Goal: Information Seeking & Learning: Learn about a topic

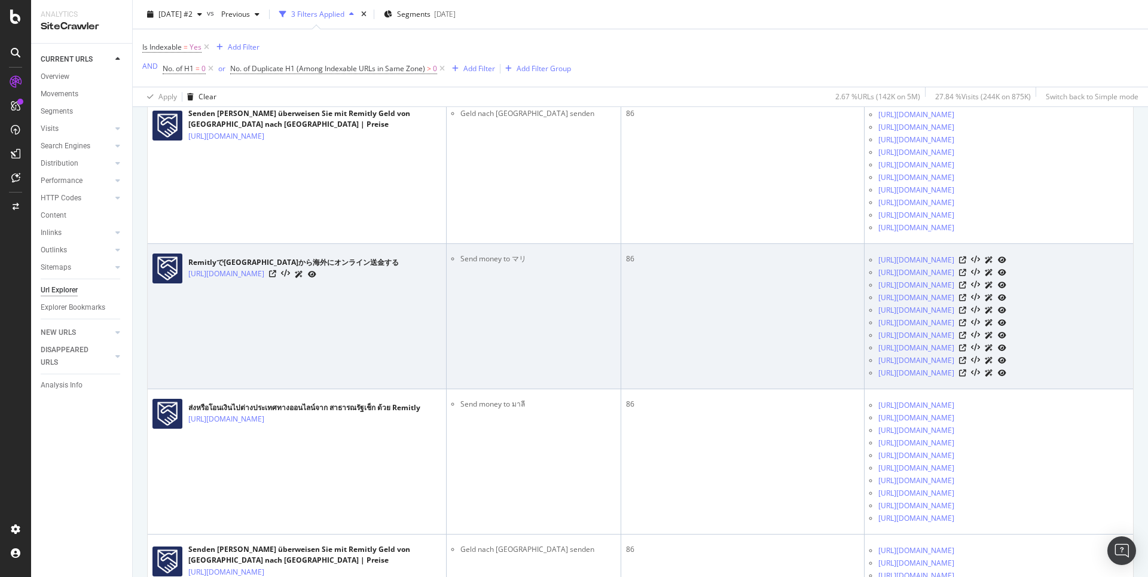
scroll to position [1343, 0]
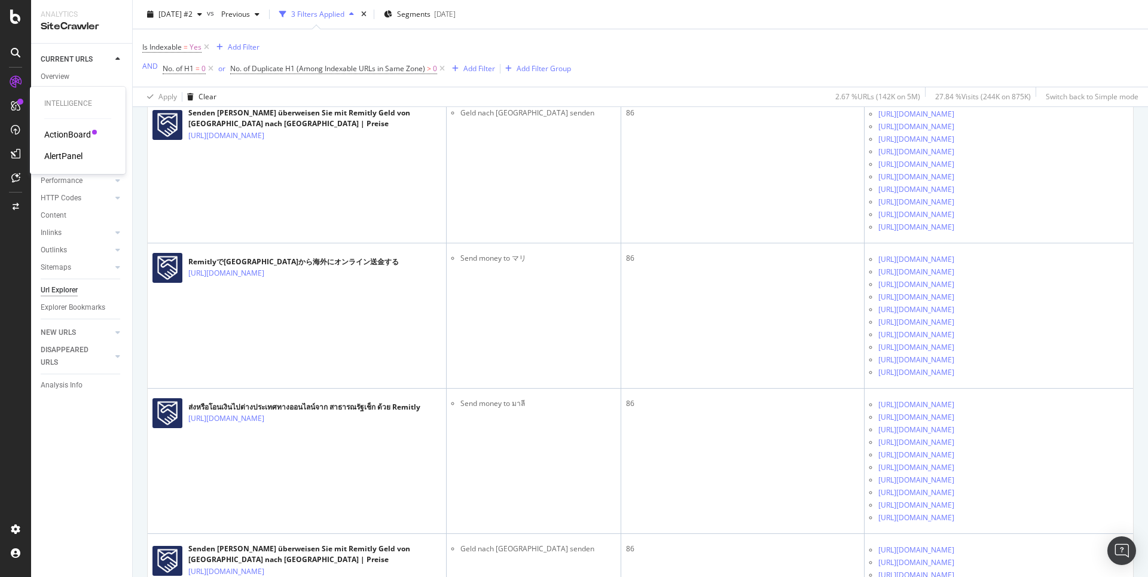
click at [60, 126] on div "Intelligence ActionBoard AlertPanel" at bounding box center [78, 130] width 86 height 83
click at [61, 131] on div "ActionBoard" at bounding box center [67, 135] width 47 height 12
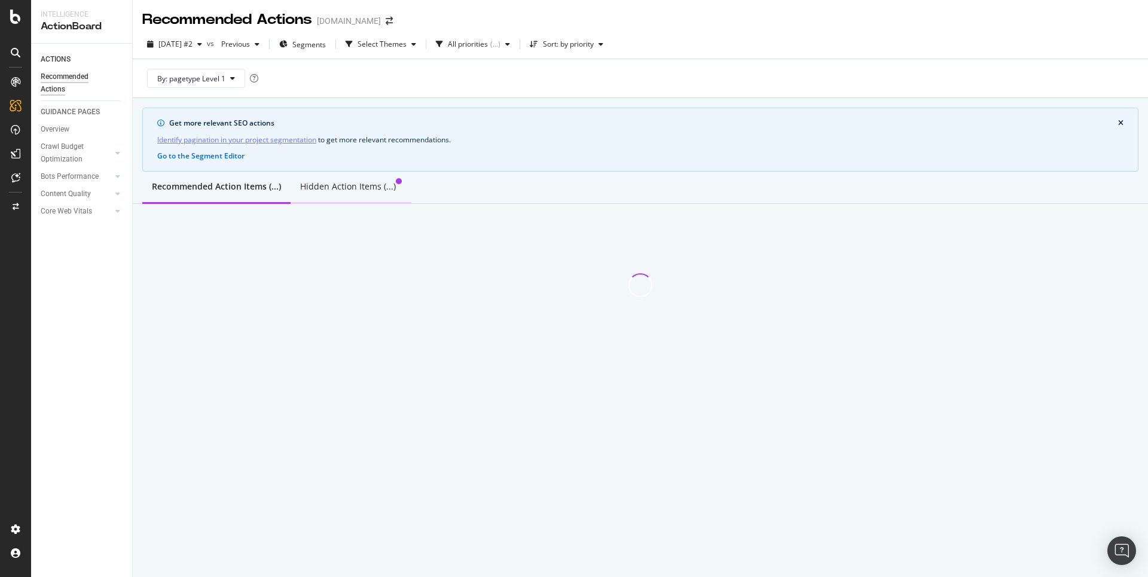
click at [328, 177] on div "Hidden Action Items (...)" at bounding box center [351, 187] width 121 height 33
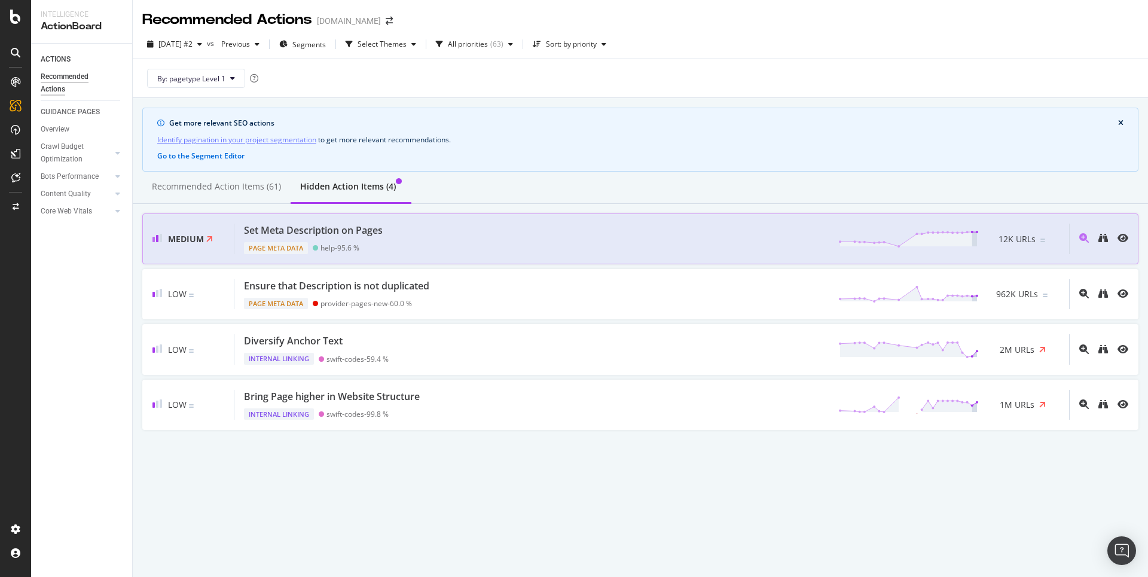
click at [306, 233] on div "Set Meta Description on Pages" at bounding box center [313, 231] width 139 height 14
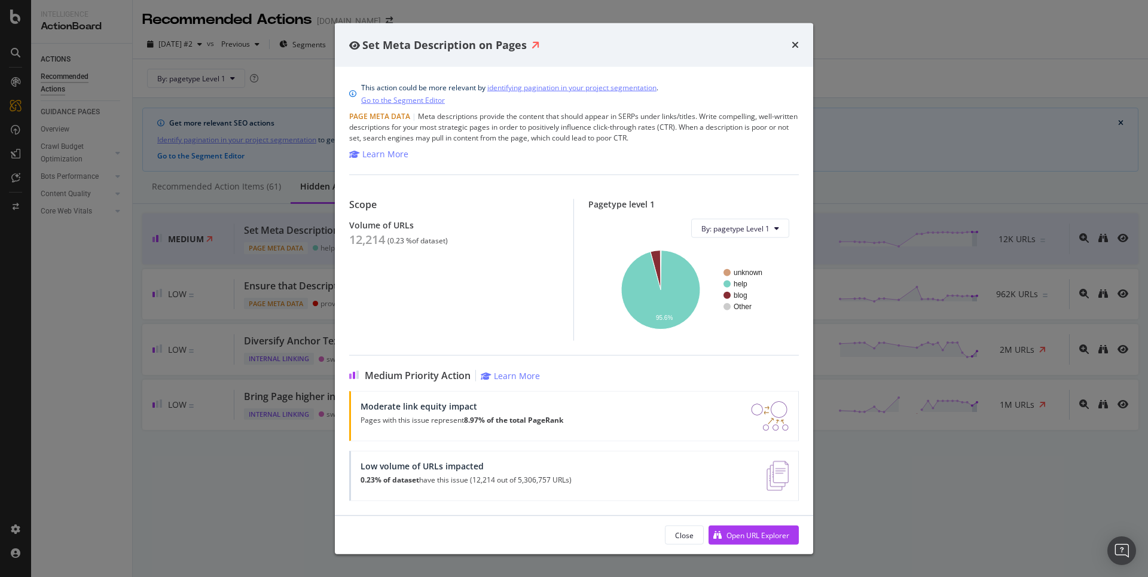
click at [368, 224] on div "Volume of URLs" at bounding box center [454, 225] width 210 height 10
click at [651, 301] on icon "A chart." at bounding box center [660, 290] width 79 height 79
click at [213, 304] on div "Set Meta Description on Pages This action could be more relevant by identifying…" at bounding box center [574, 288] width 1148 height 577
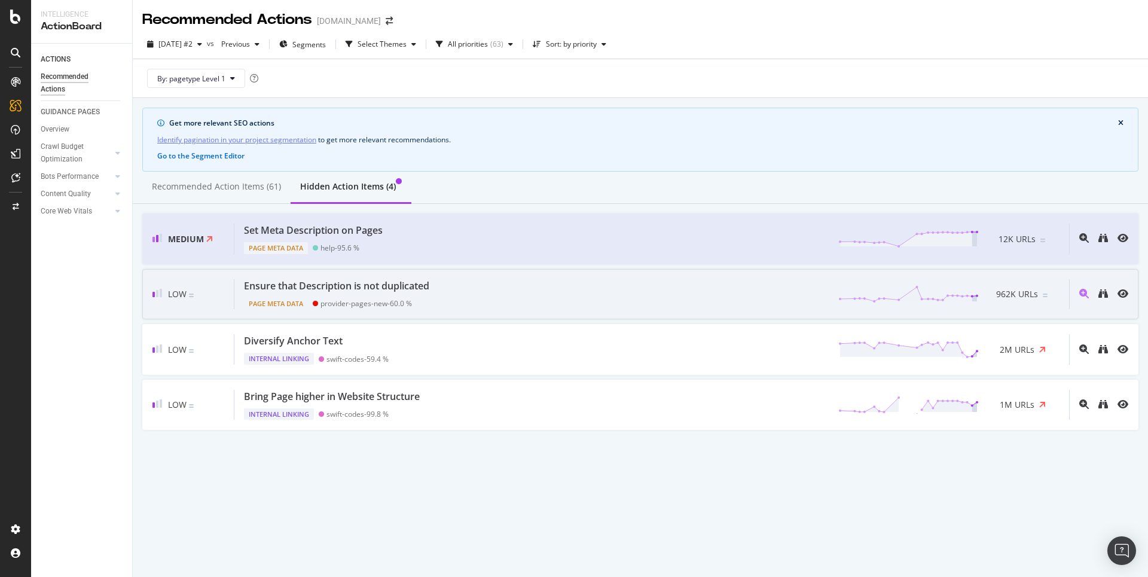
click at [312, 282] on div "Ensure that Description is not duplicated" at bounding box center [336, 286] width 185 height 14
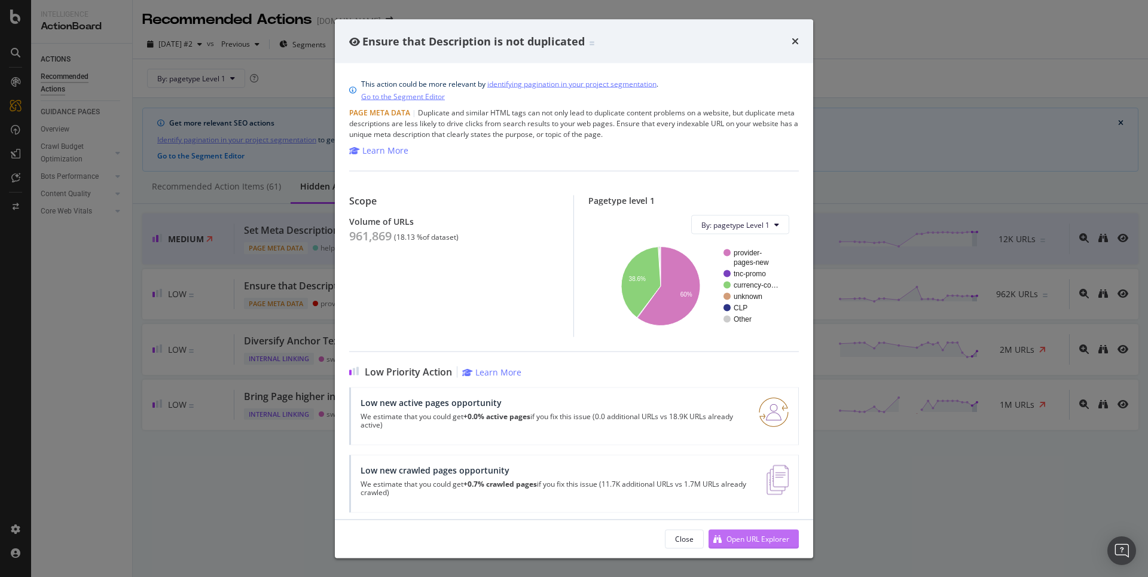
click at [752, 545] on div "Open URL Explorer" at bounding box center [749, 539] width 81 height 18
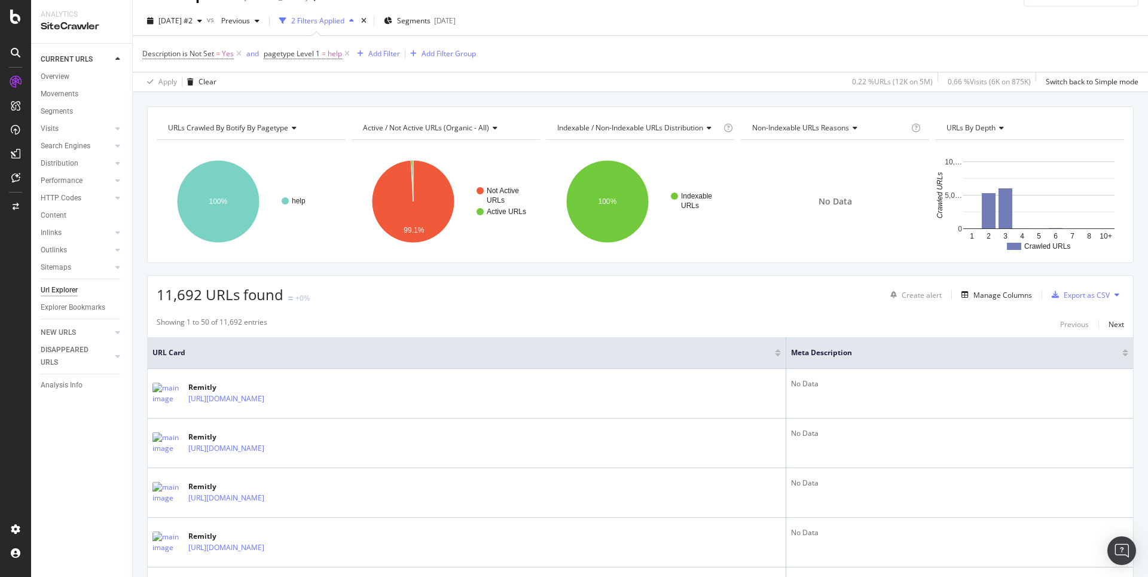
scroll to position [311, 0]
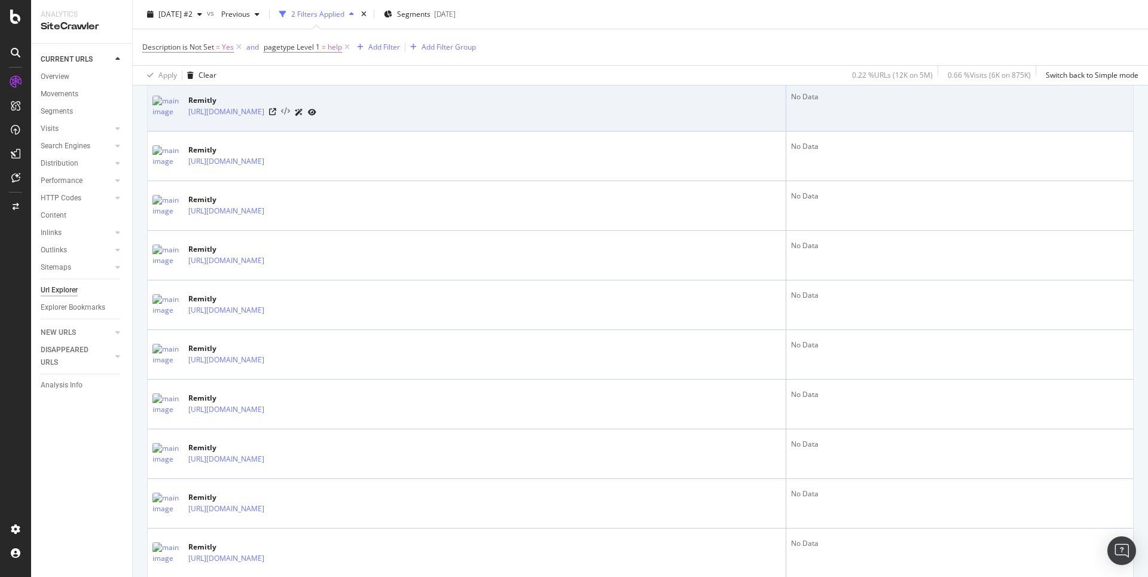
click at [290, 112] on icon at bounding box center [285, 112] width 9 height 8
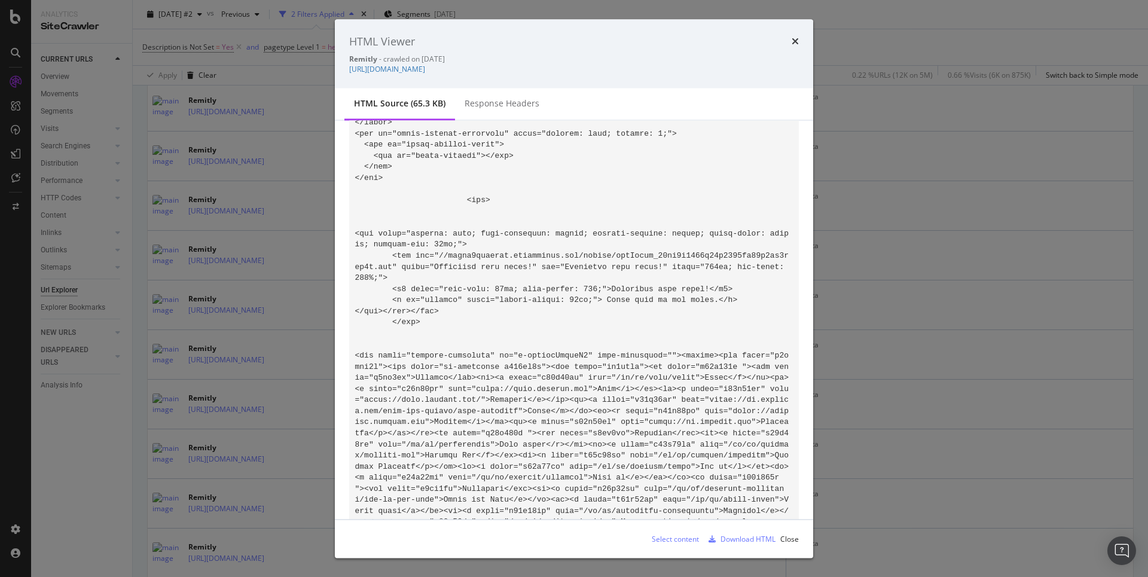
scroll to position [8273, 0]
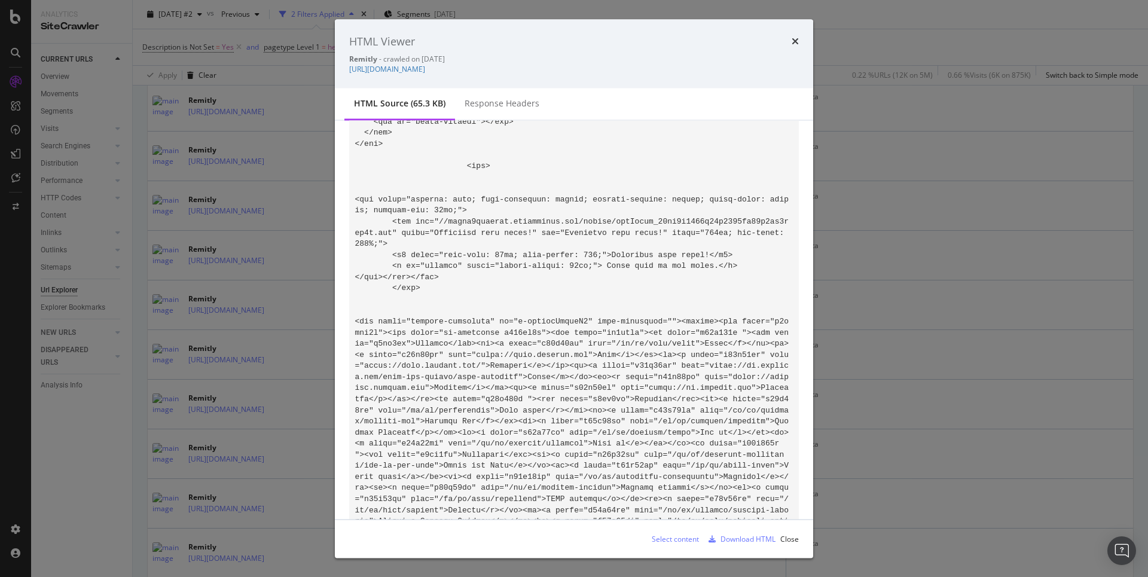
click at [294, 178] on div "HTML Viewer Remitly - crawled on [DATE] [URL][DOMAIN_NAME] HTML source (65.3 KB…" at bounding box center [574, 288] width 1148 height 577
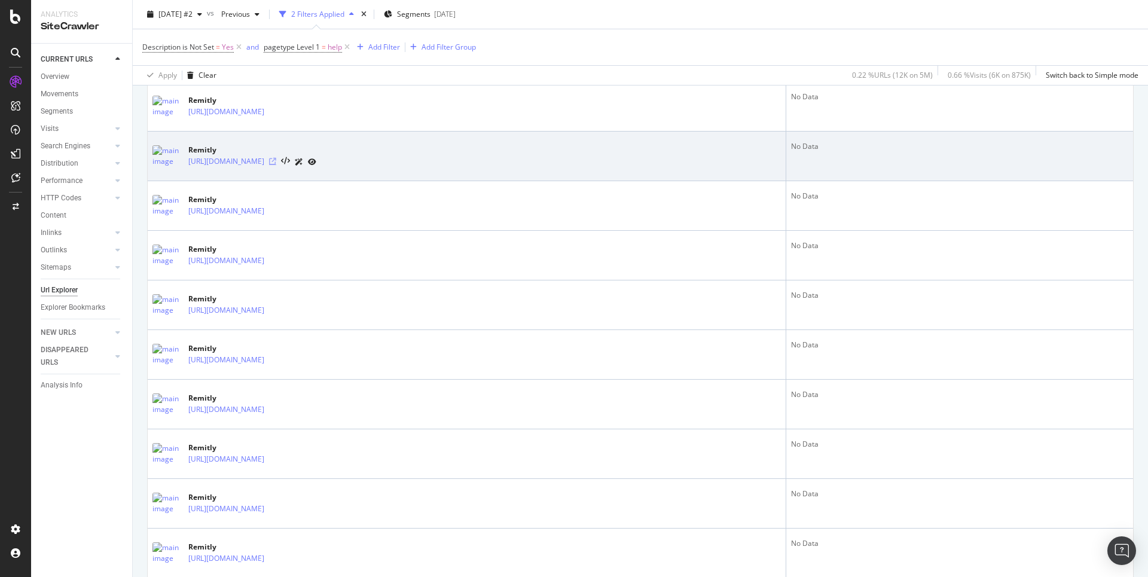
click at [276, 158] on icon at bounding box center [272, 161] width 7 height 7
click at [290, 158] on icon at bounding box center [285, 161] width 9 height 8
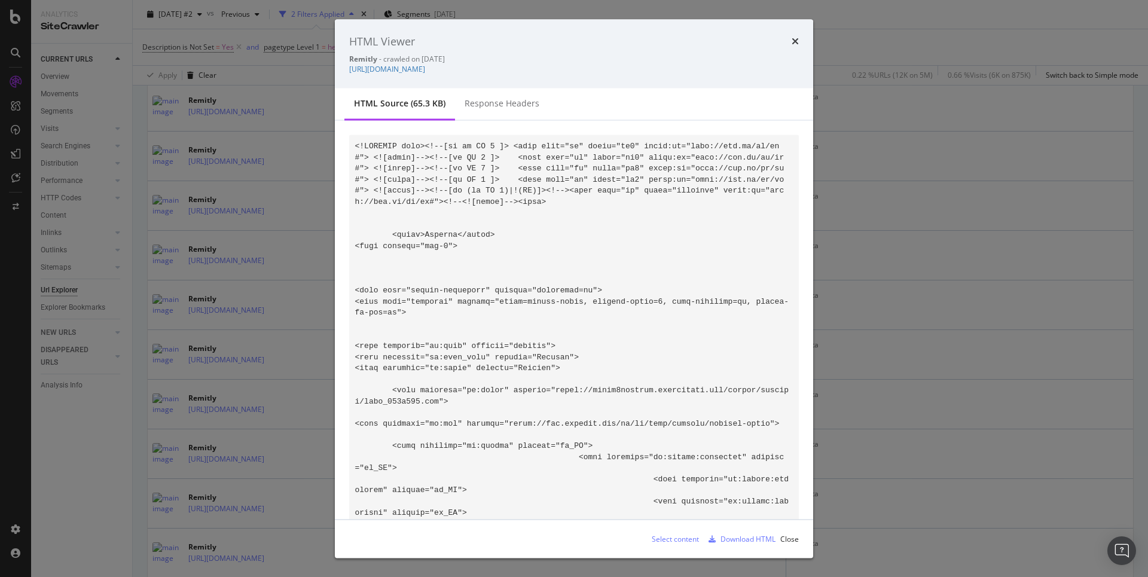
click at [331, 289] on div "HTML Viewer Remitly - crawled on [DATE] [URL][DOMAIN_NAME] HTML source (65.3 KB…" at bounding box center [574, 288] width 1148 height 577
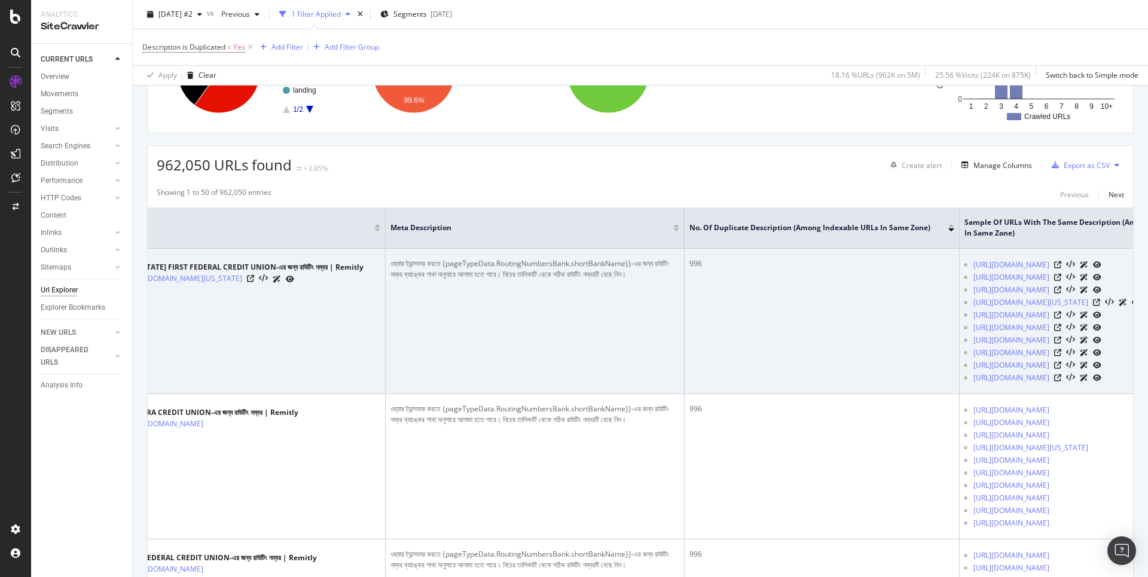
scroll to position [0, 62]
click at [253, 279] on icon at bounding box center [249, 278] width 7 height 7
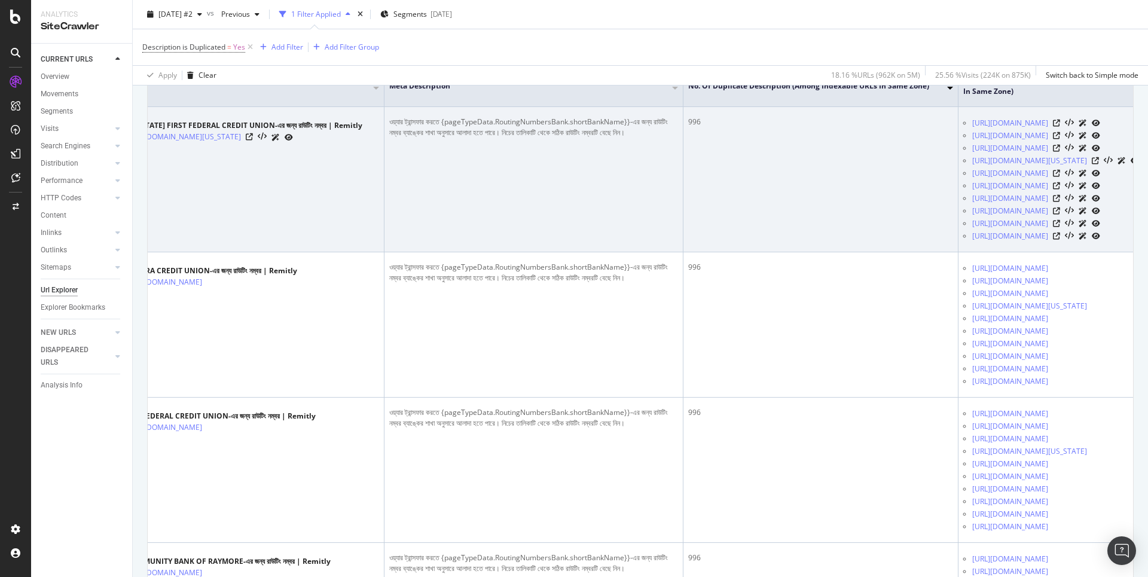
scroll to position [403, 0]
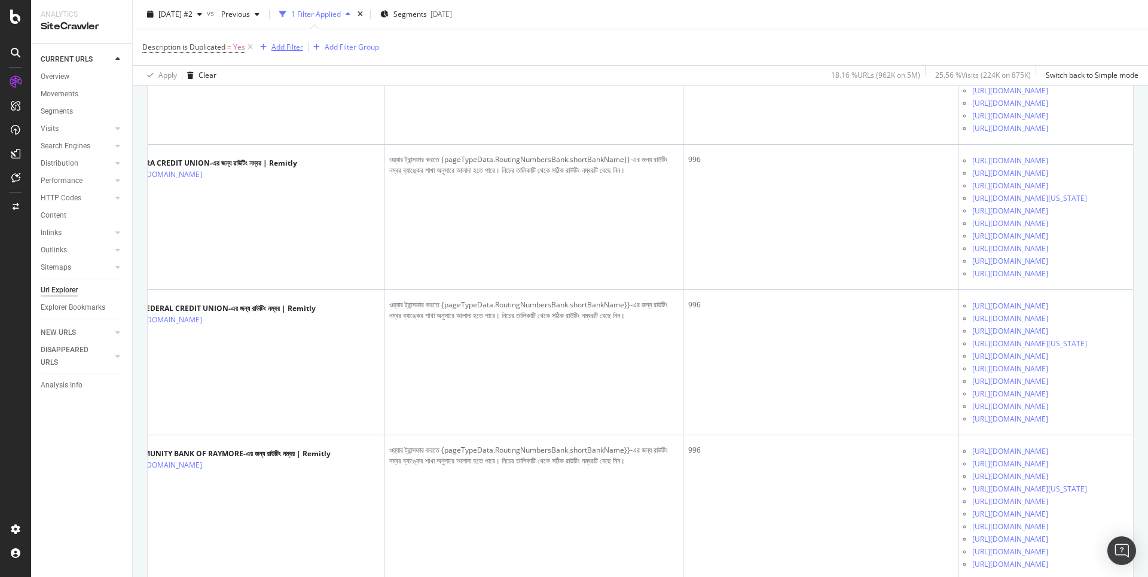
click at [290, 51] on div "Add Filter" at bounding box center [288, 47] width 32 height 10
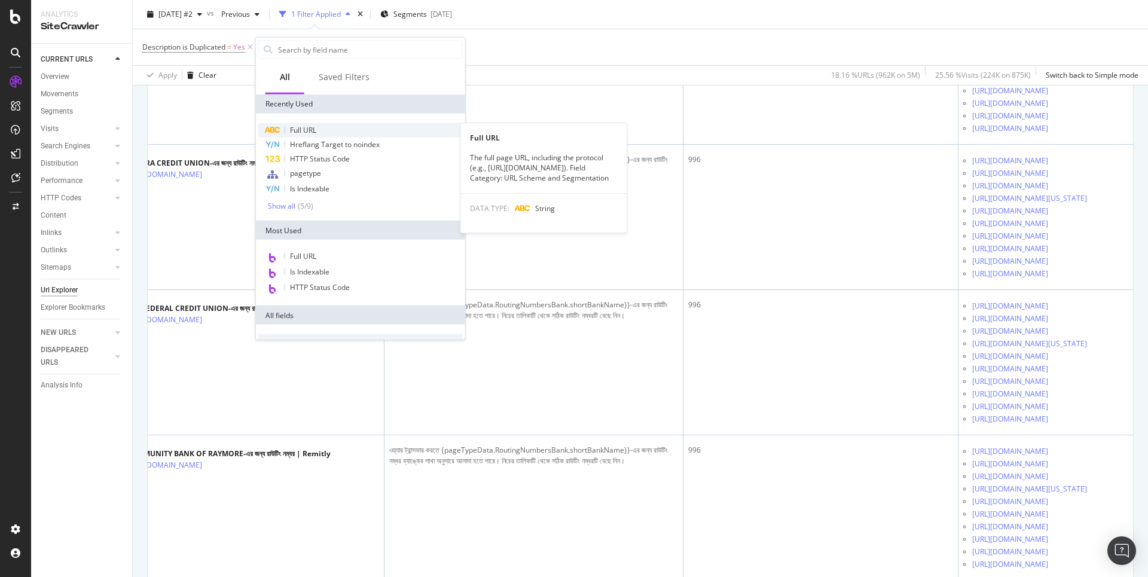
click at [295, 126] on span "Full URL" at bounding box center [303, 130] width 26 height 10
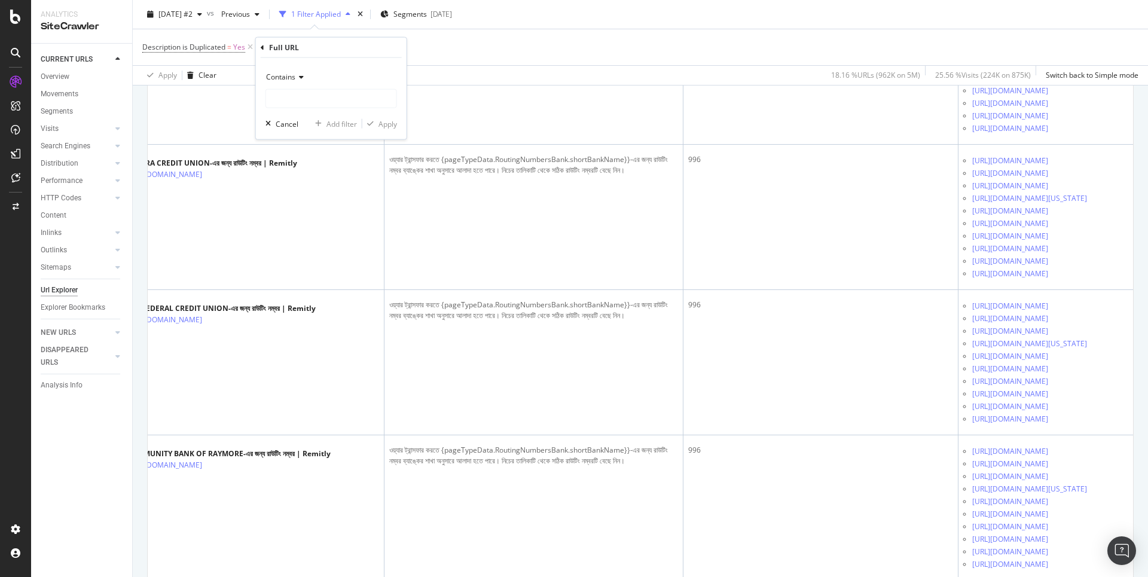
click at [294, 72] on span "Contains" at bounding box center [280, 77] width 29 height 10
click at [294, 210] on span "Doesn't contain" at bounding box center [298, 210] width 52 height 10
click at [288, 97] on input "text" at bounding box center [331, 98] width 130 height 19
type input "/bn/rout"
click at [398, 121] on div "Doesn't contain /bn/rout Cancel Add filter Apply" at bounding box center [331, 98] width 151 height 81
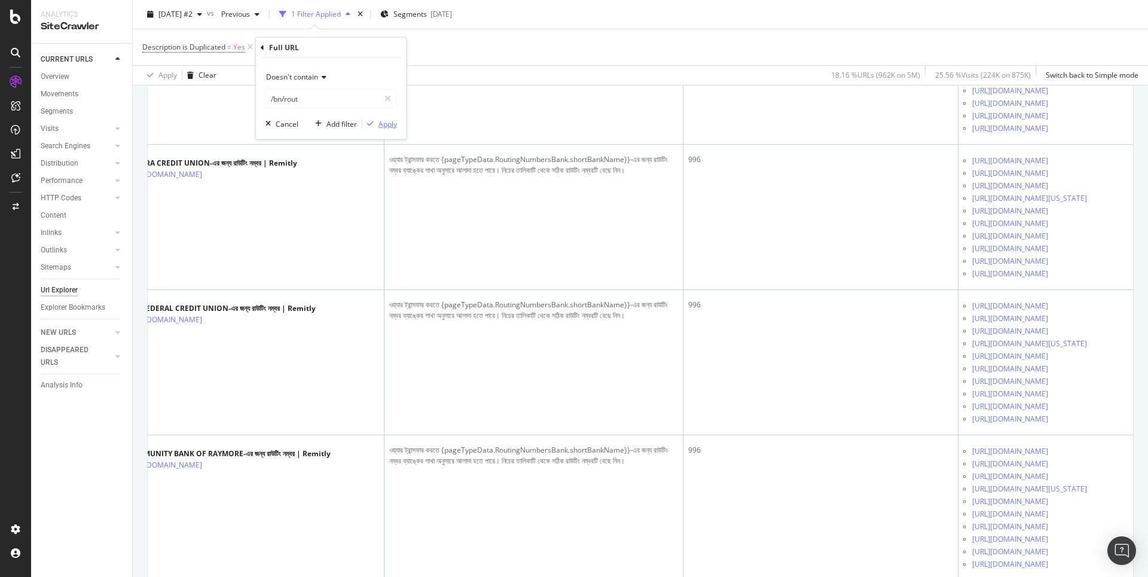
click at [393, 121] on div "Apply" at bounding box center [388, 123] width 19 height 10
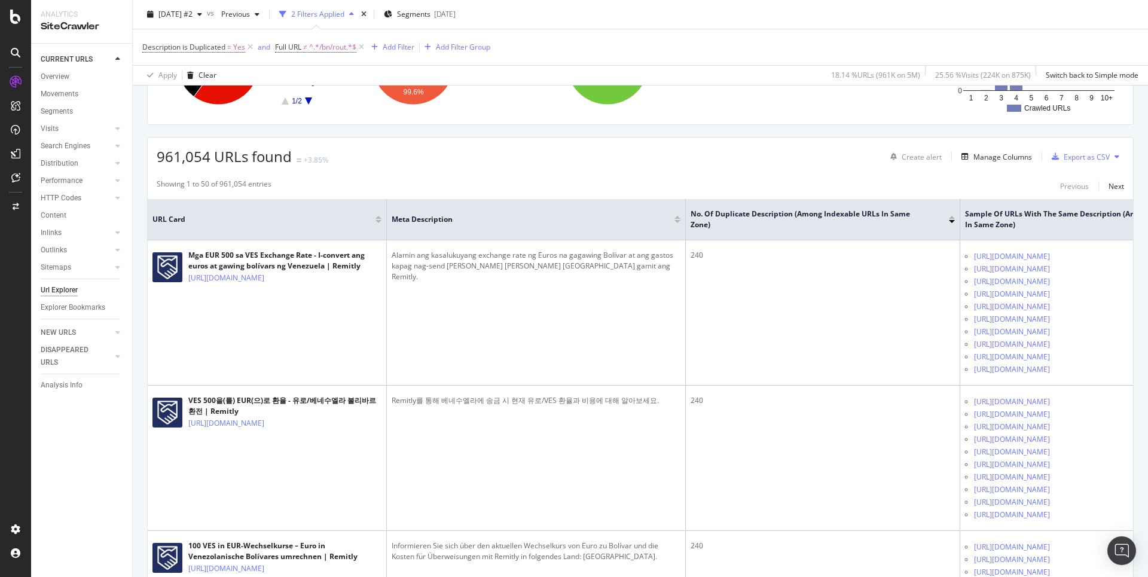
scroll to position [164, 0]
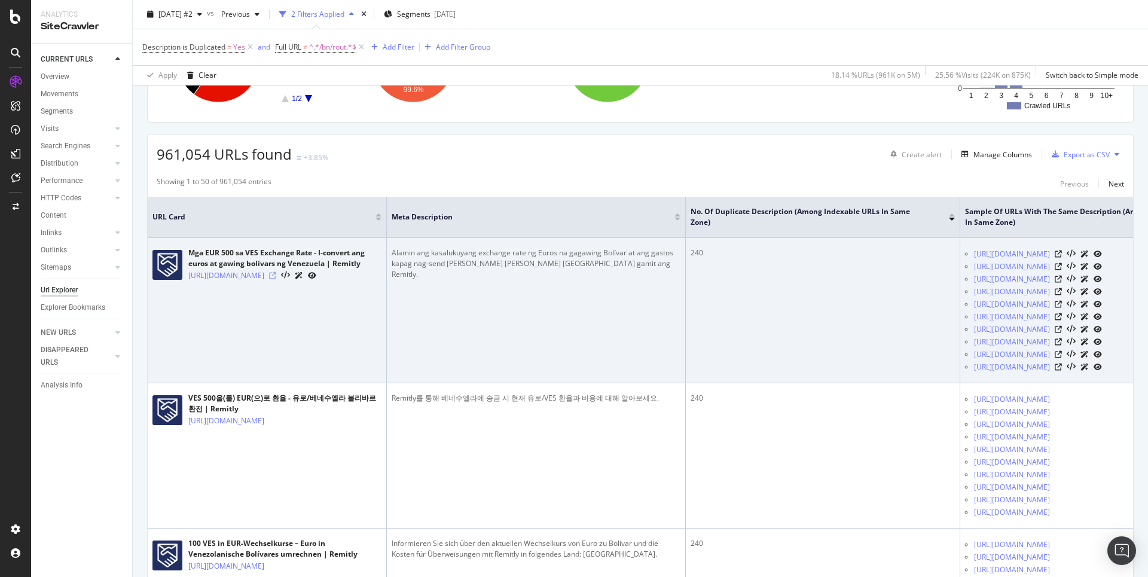
click at [276, 279] on icon at bounding box center [272, 275] width 7 height 7
